Goal: Browse casually

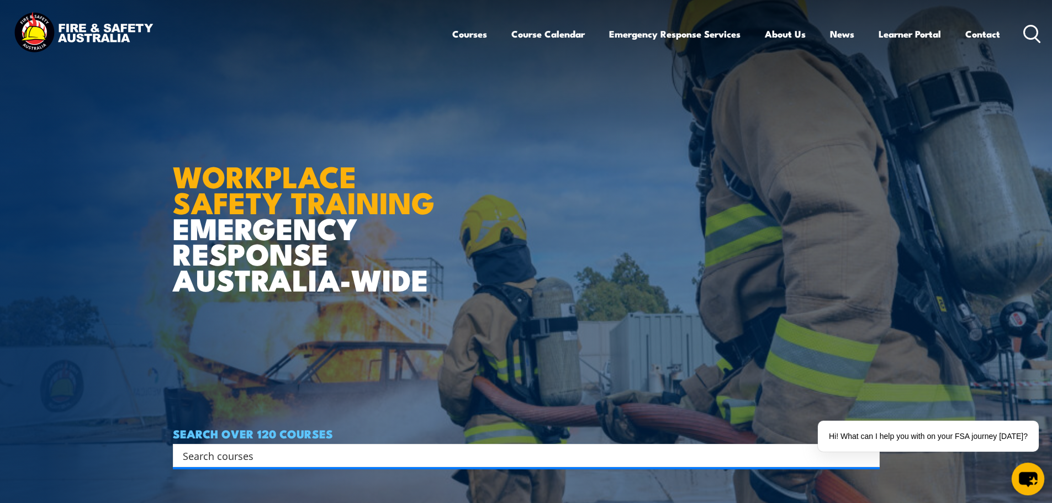
click at [1030, 484] on icon "chat-button" at bounding box center [1027, 479] width 18 height 15
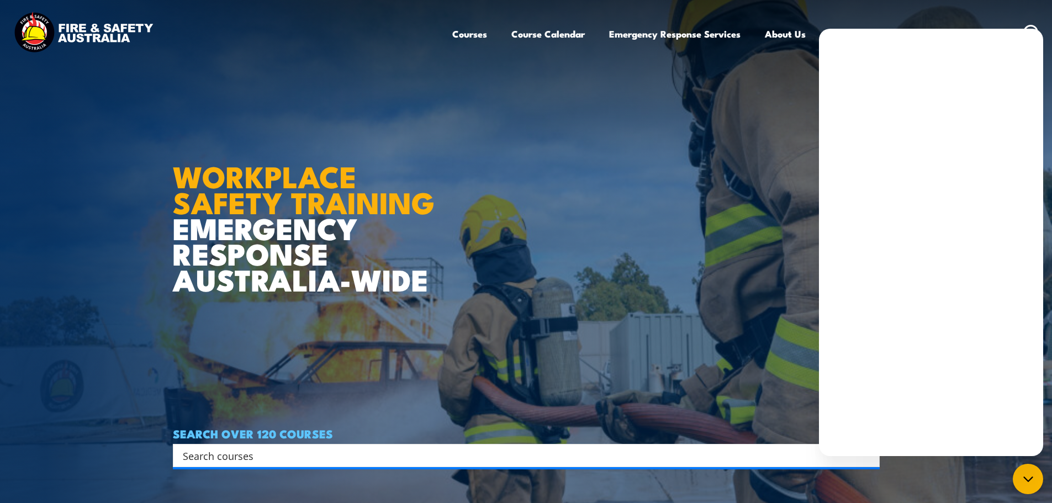
click at [676, 291] on article "WORKPLACE SAFETY TRAINING EMERGENCY RESPONSE AUSTRALIA-WIDE SEARCH OVER 120 COU…" at bounding box center [526, 251] width 707 height 503
click at [1011, 479] on img at bounding box center [526, 251] width 1052 height 503
click at [1018, 480] on div "chat-button" at bounding box center [1027, 479] width 33 height 33
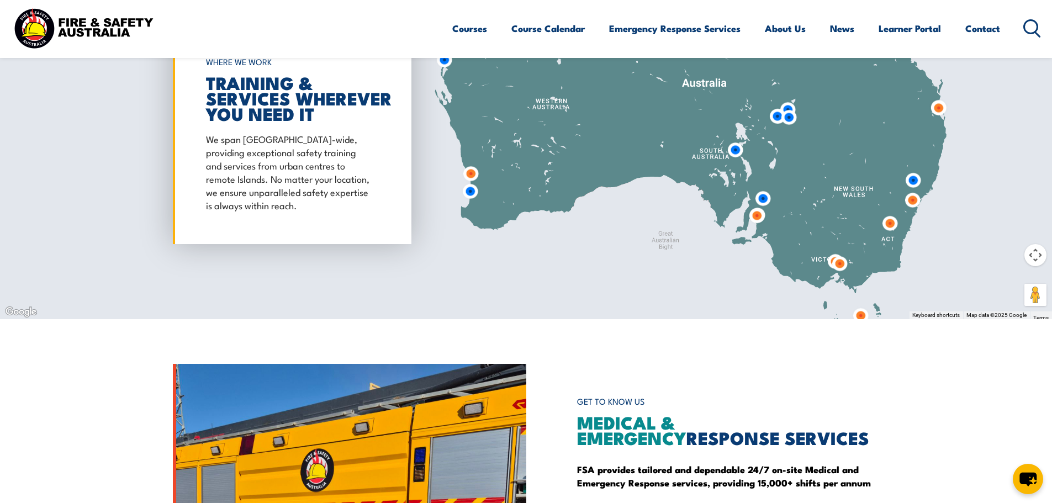
scroll to position [994, 0]
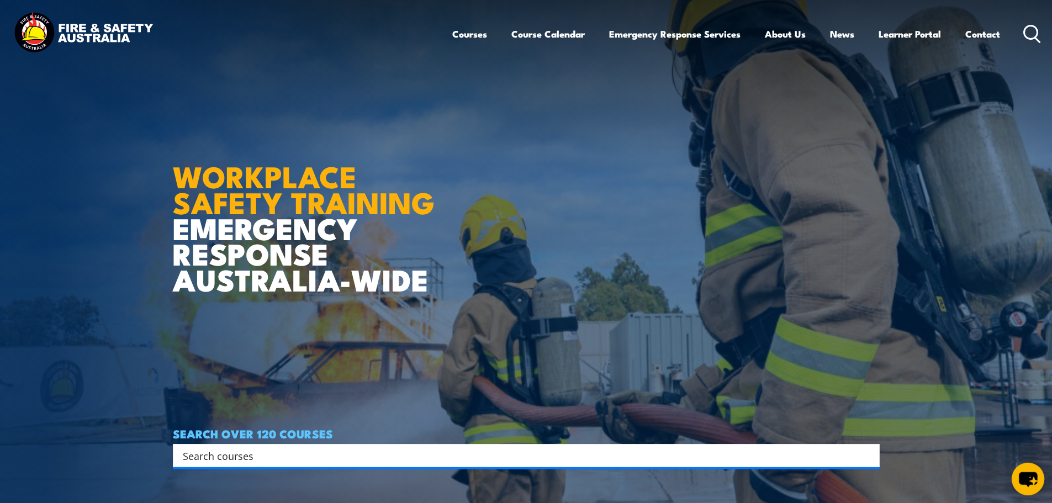
click at [1042, 477] on icon "chat-button" at bounding box center [1027, 479] width 33 height 33
